Goal: Navigation & Orientation: Find specific page/section

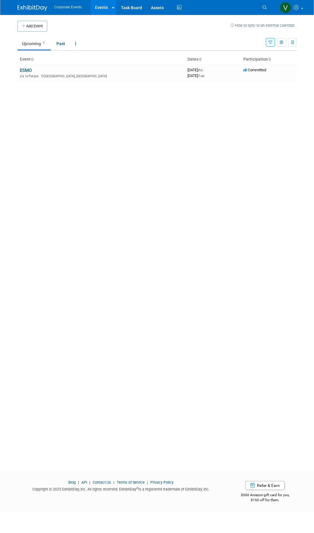
click at [30, 47] on link "Upcoming 1" at bounding box center [34, 43] width 33 height 11
